Goal: Task Accomplishment & Management: Manage account settings

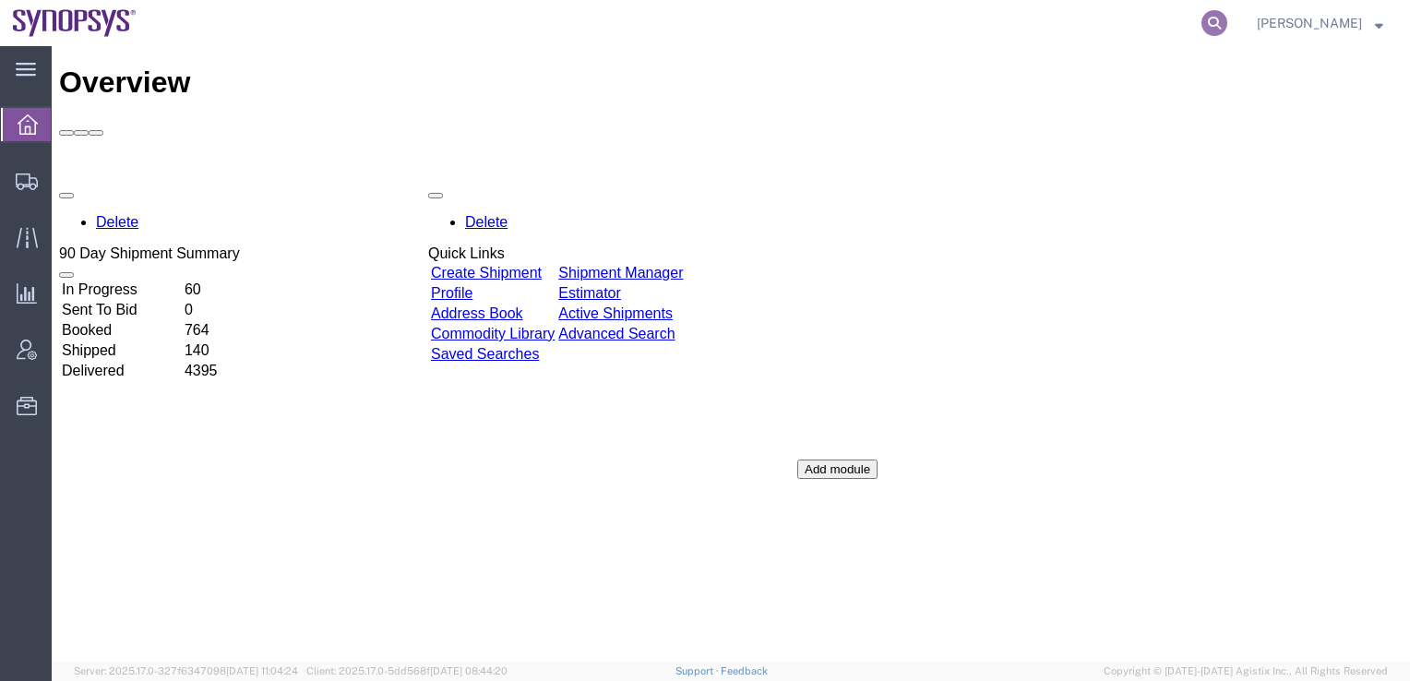
click at [1227, 21] on icon at bounding box center [1214, 23] width 26 height 26
click at [985, 20] on input "search" at bounding box center [920, 23] width 561 height 44
paste input "56508007"
type input "56508007"
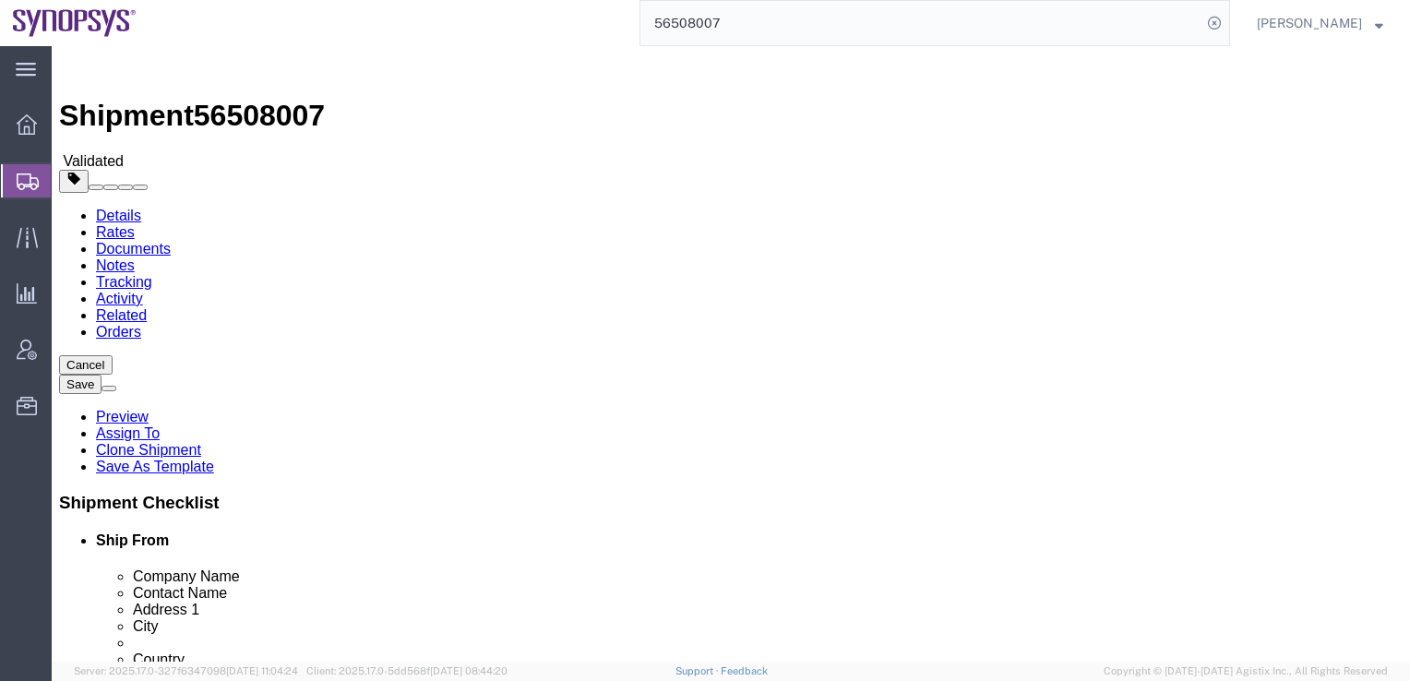
select select
select select "65511"
click button "Rate Shipment"
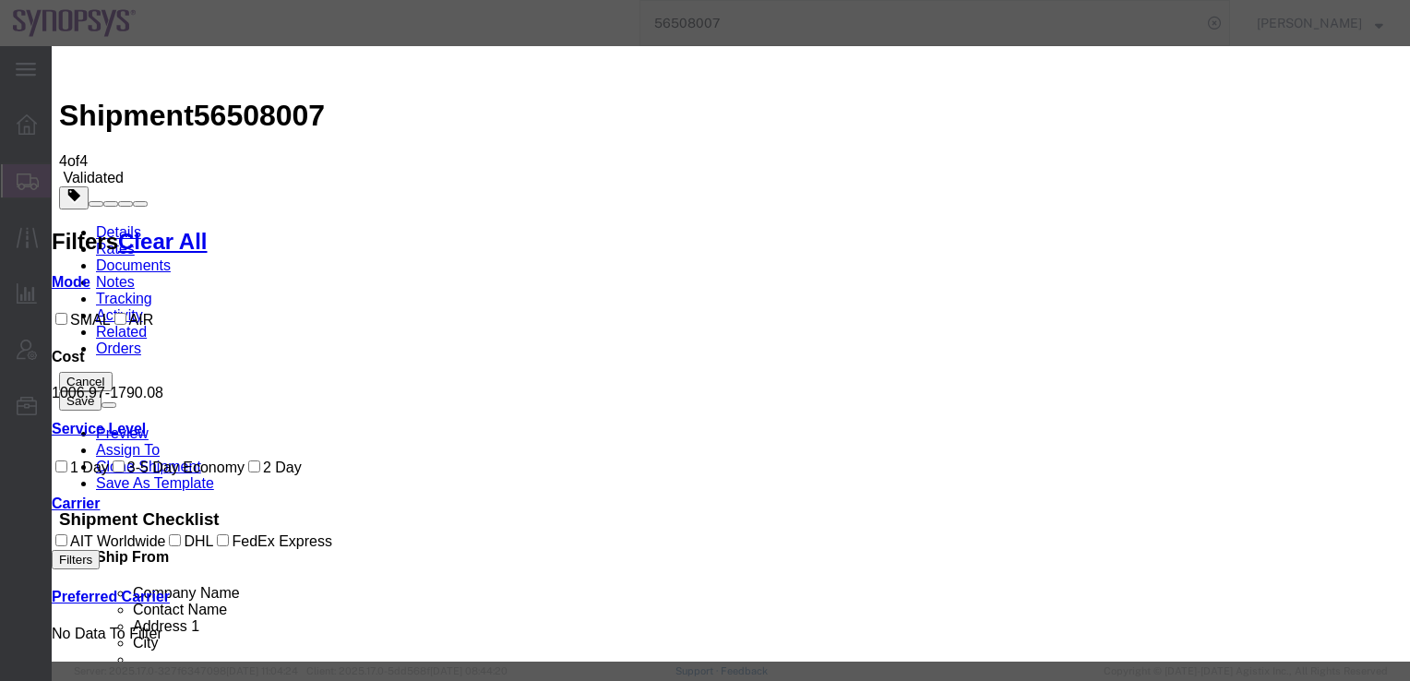
select select "20633"
select select "41022"
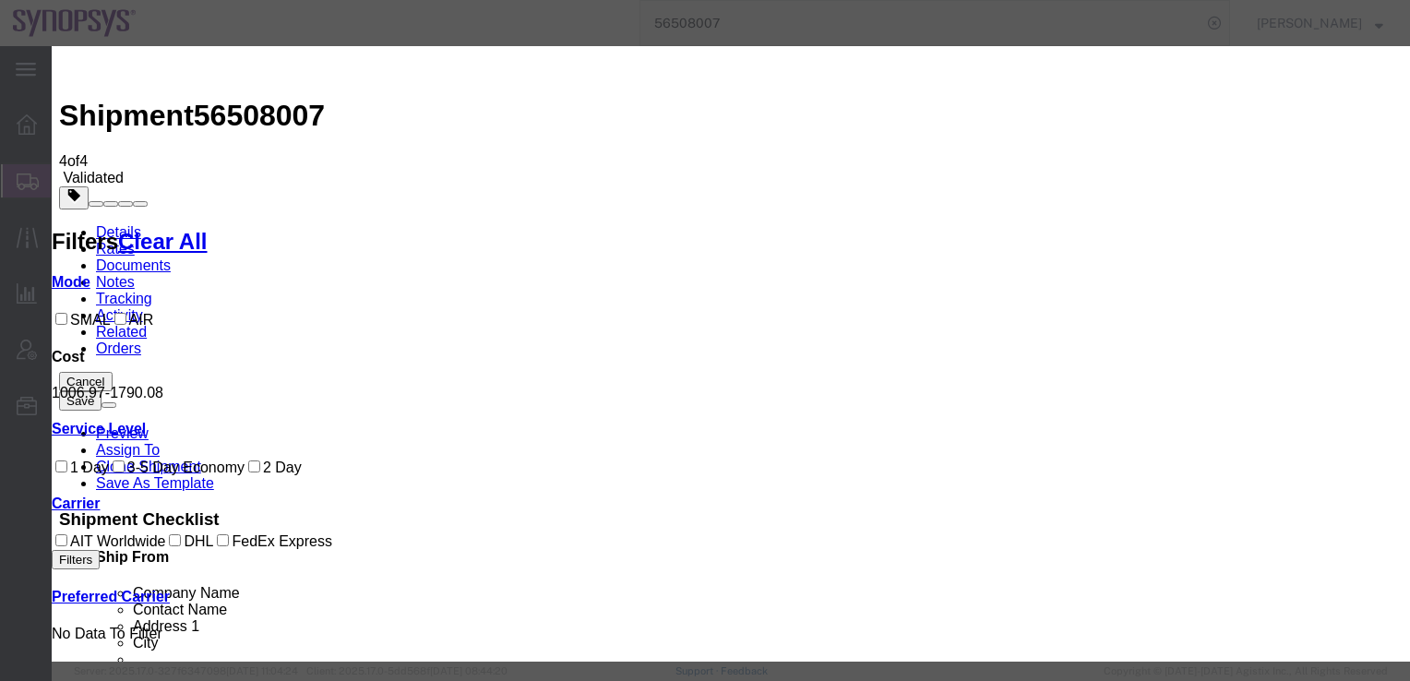
paste input "590050311835"
type input "590050311835"
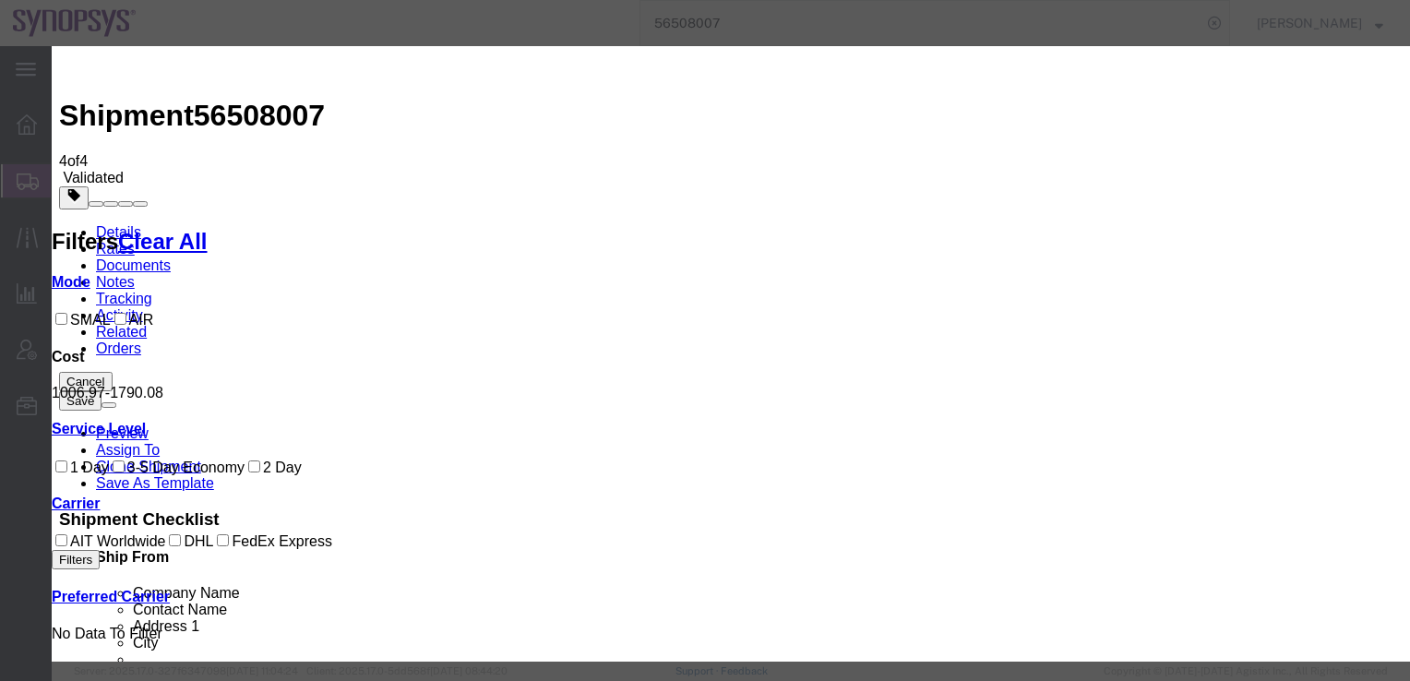
type input "[PERSON_NAME]"
paste input "[PHONE_NUMBER]"
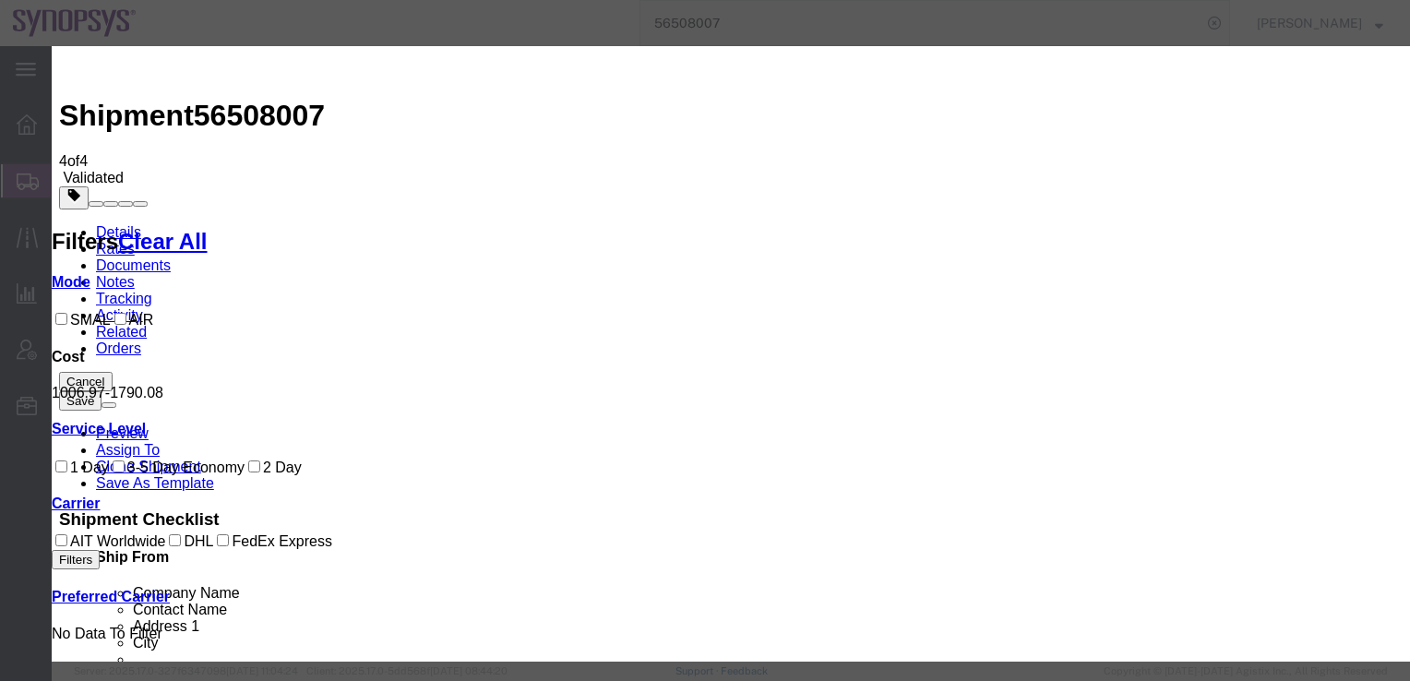
type input "[PHONE_NUMBER]"
type input "[DATE]"
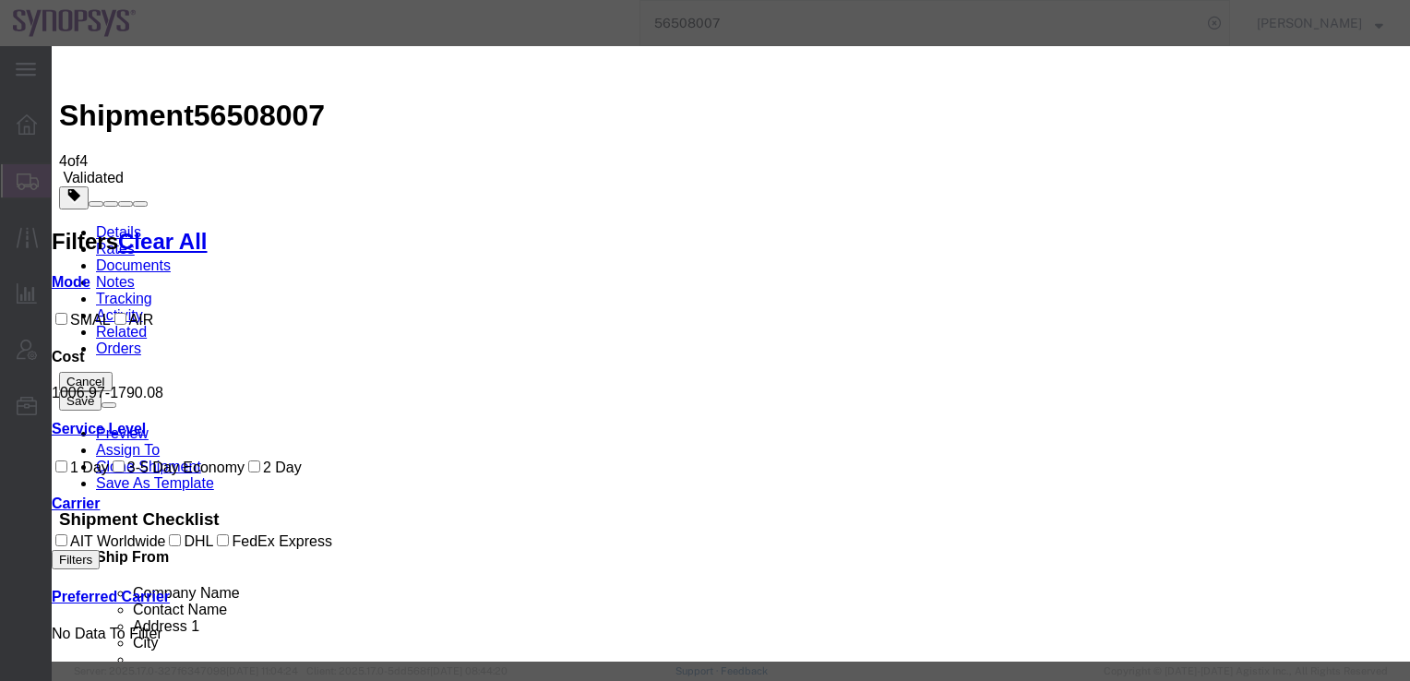
select select "1600"
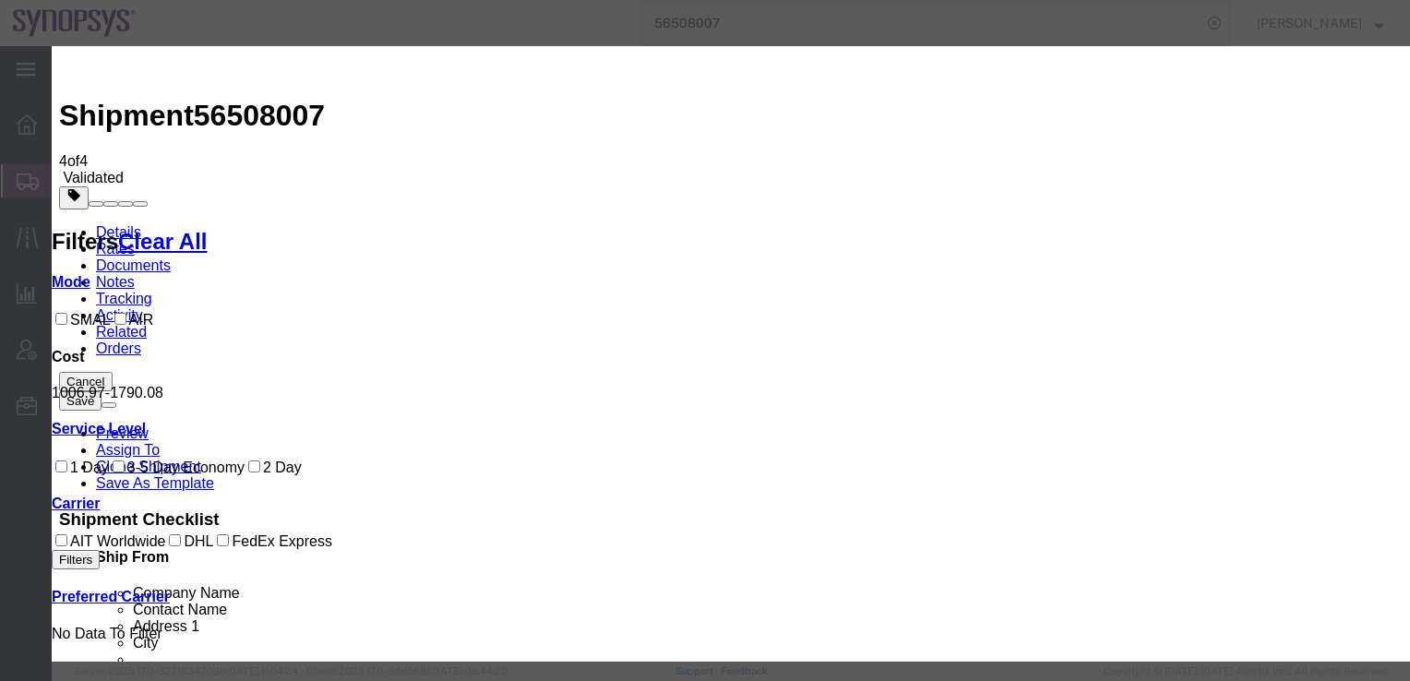
select select "DELIVRED"
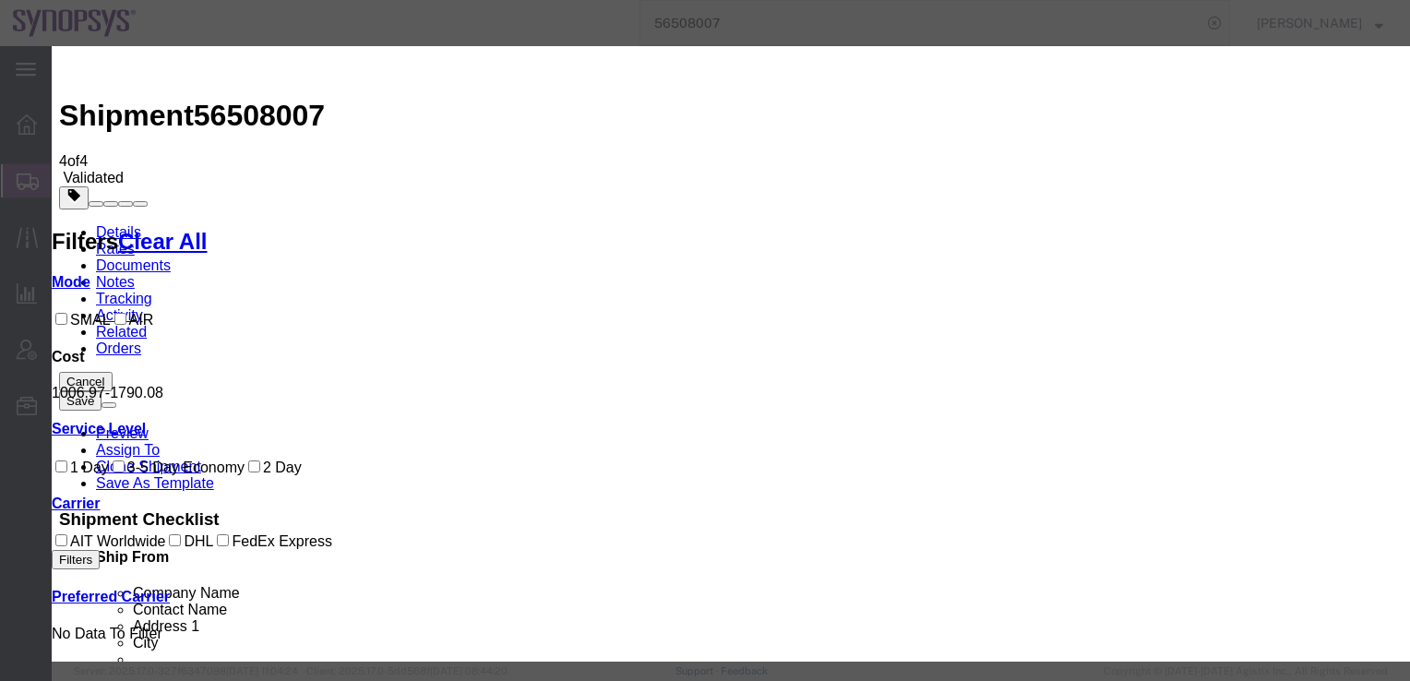
type input "[PERSON_NAME](E-ELEMENTS)"
type input "[DATE]"
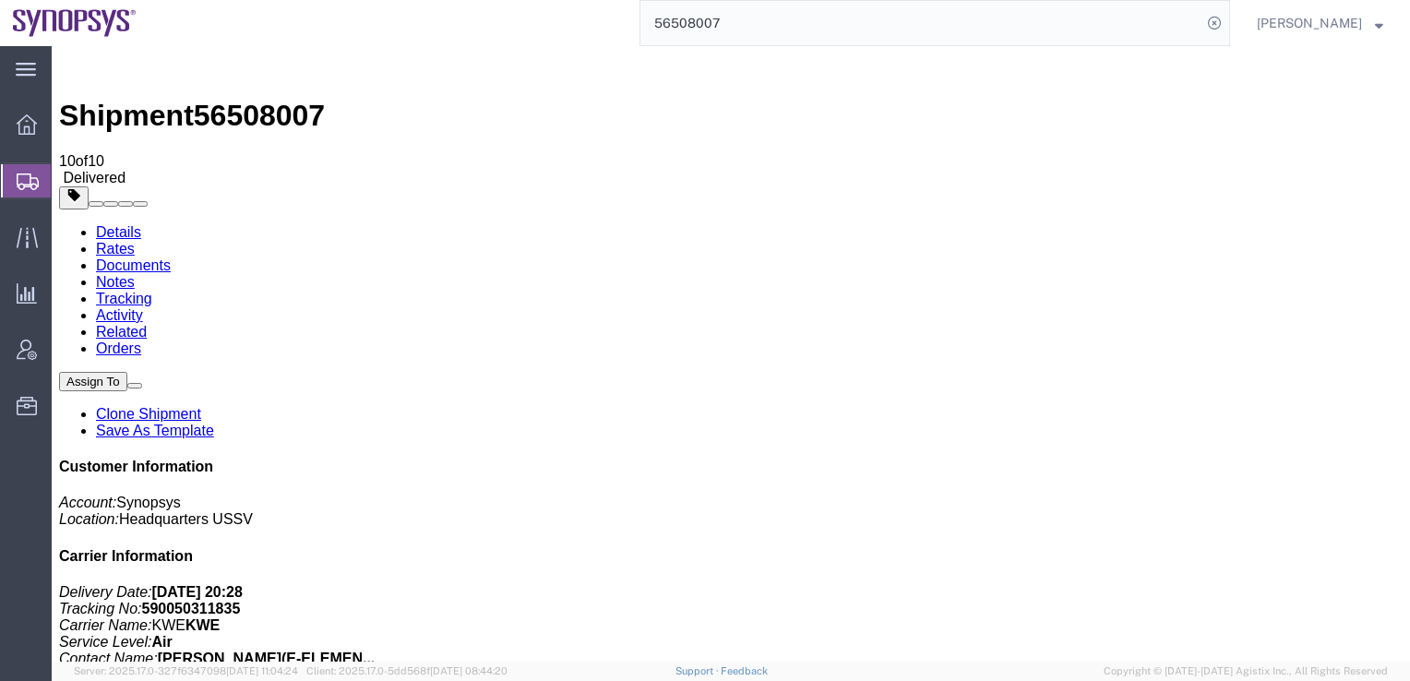
scroll to position [0, 0]
drag, startPoint x: 137, startPoint y: 222, endPoint x: 177, endPoint y: 232, distance: 40.7
click at [0, 0] on span "Shipment Manager" at bounding box center [0, 0] width 0 height 0
